Goal: Information Seeking & Learning: Check status

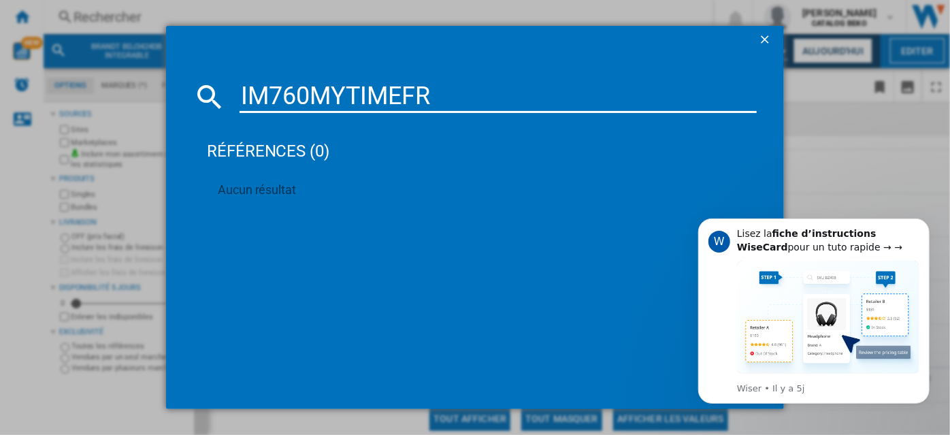
click at [301, 99] on input "IM760MYTIMEFR" at bounding box center [498, 96] width 517 height 33
paste input "4B"
type input "IM764BMYTIMEFR"
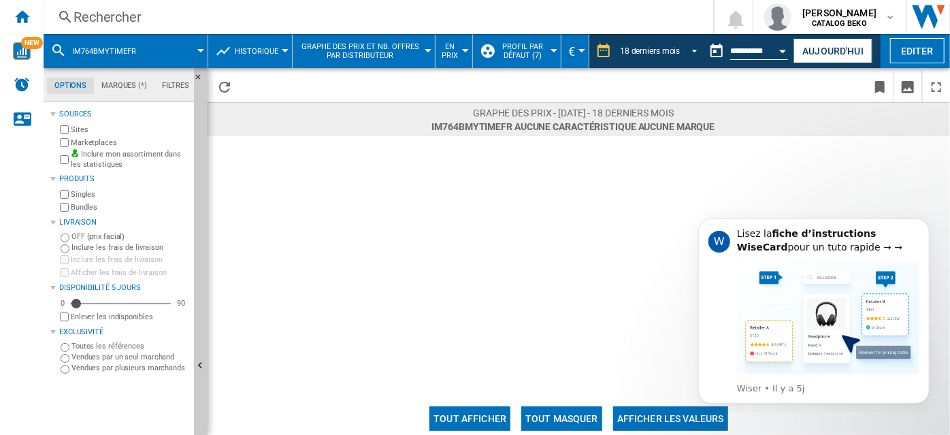
click at [692, 48] on span "REPORTS.WIZARD.STEPS.REPORT.STEPS.REPORT_OPTIONS.PERIOD: 18 derniers mois" at bounding box center [691, 50] width 16 height 12
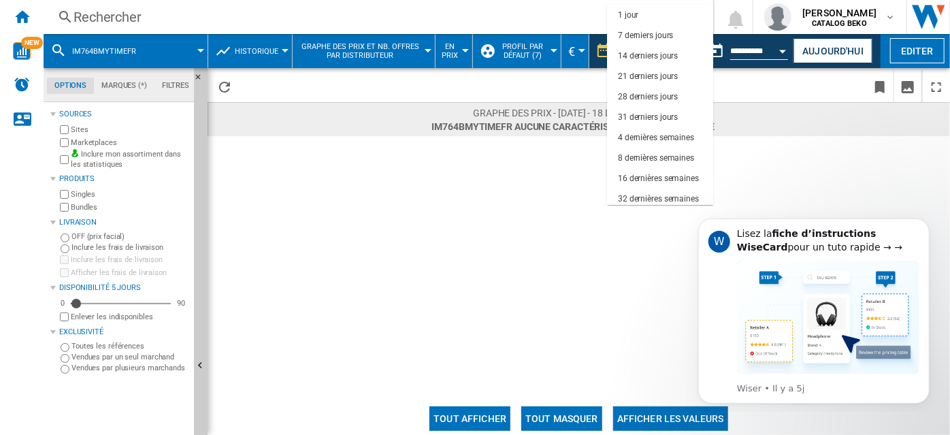
scroll to position [86, 0]
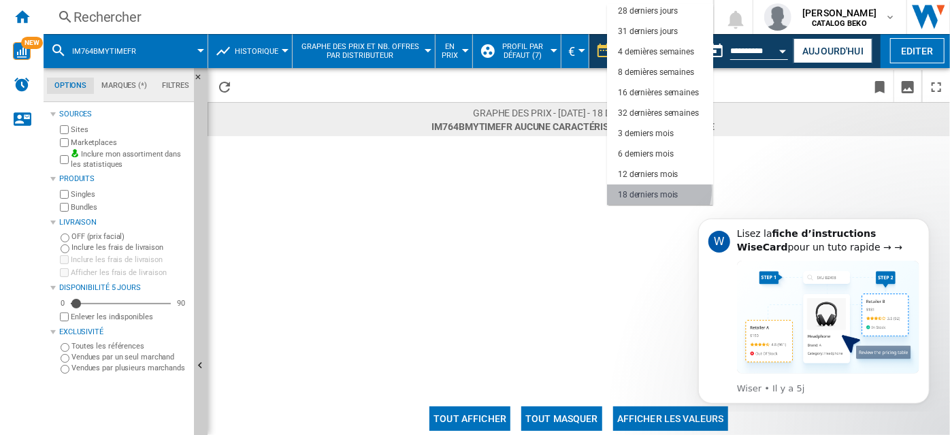
click at [658, 190] on div "18 derniers mois" at bounding box center [648, 195] width 60 height 12
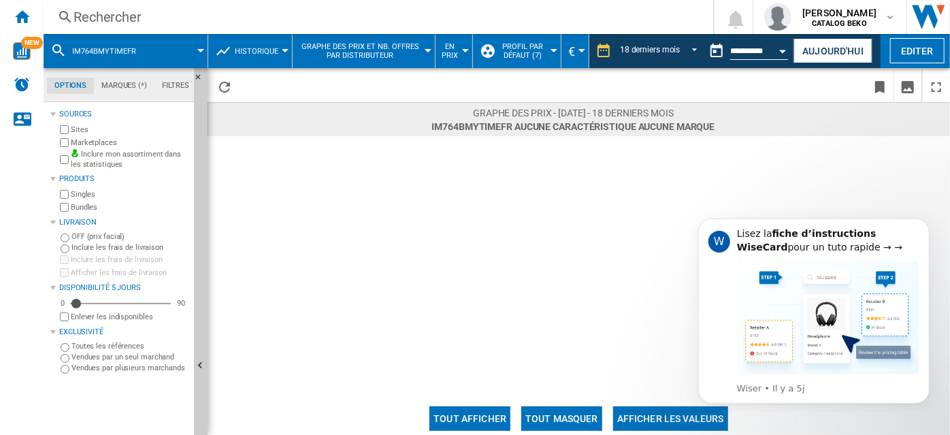
click at [135, 20] on div "Rechercher" at bounding box center [375, 16] width 604 height 19
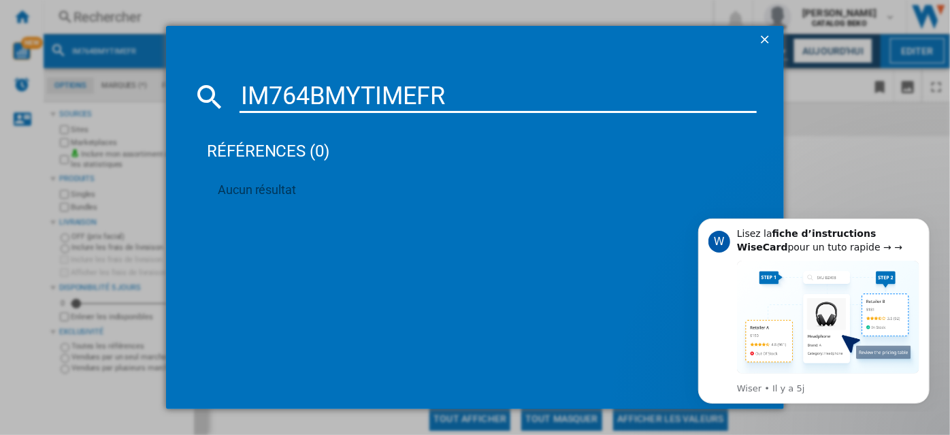
click at [135, 20] on div "IM764BMYTIMEFR références (0) Aucun résultat" at bounding box center [475, 217] width 950 height 435
click at [274, 99] on input "IM764BMYTIMEFR" at bounding box center [498, 96] width 517 height 33
paste input "WPMD911WADS"
type input "WPMD911WADSFR"
